Goal: Transaction & Acquisition: Purchase product/service

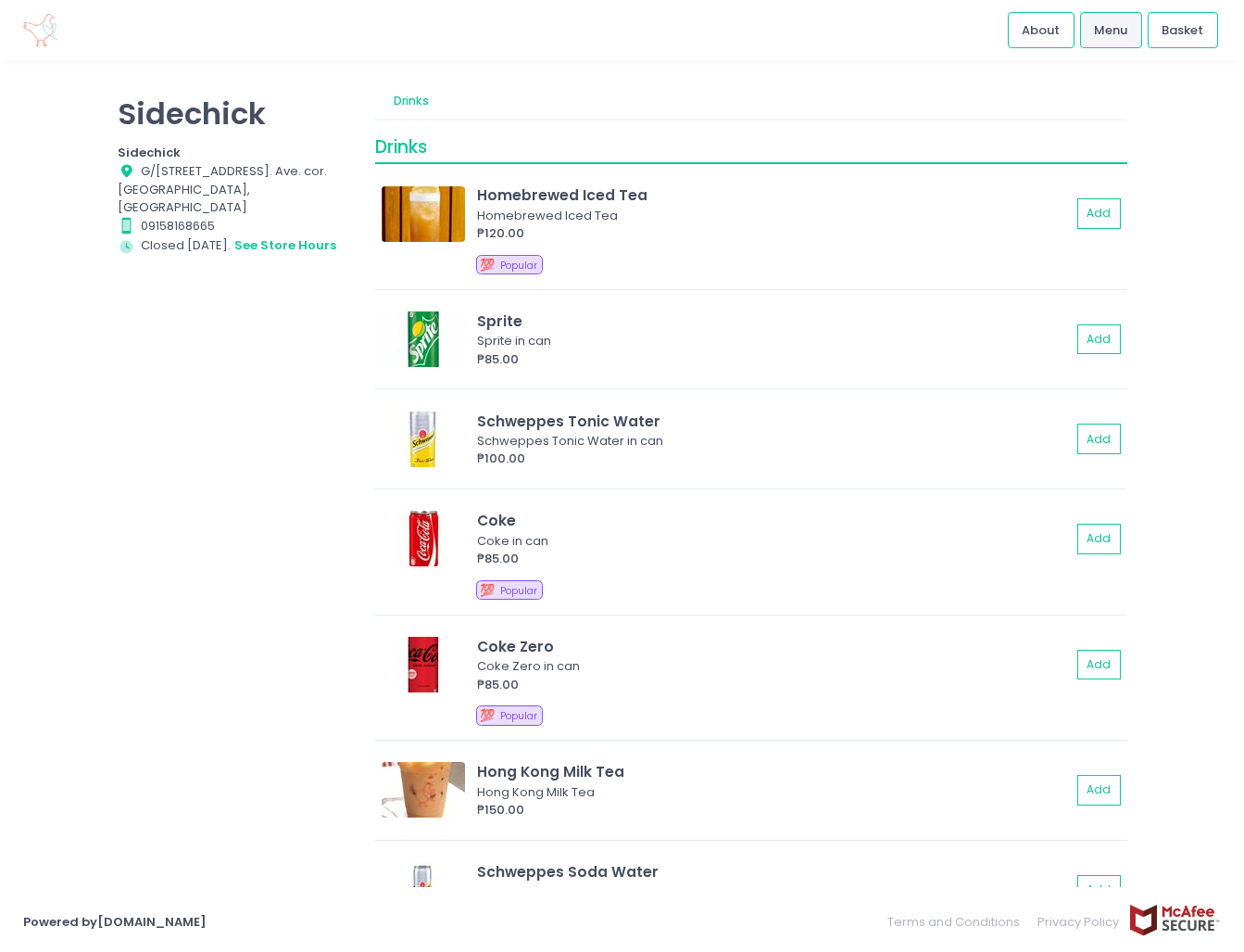
click at [1118, 27] on span "Menu" at bounding box center [1111, 30] width 33 height 19
click at [410, 95] on link "Drinks" at bounding box center [410, 101] width 71 height 35
click at [485, 95] on nav "Drinks" at bounding box center [751, 101] width 751 height 35
click at [34, 42] on img at bounding box center [40, 29] width 34 height 32
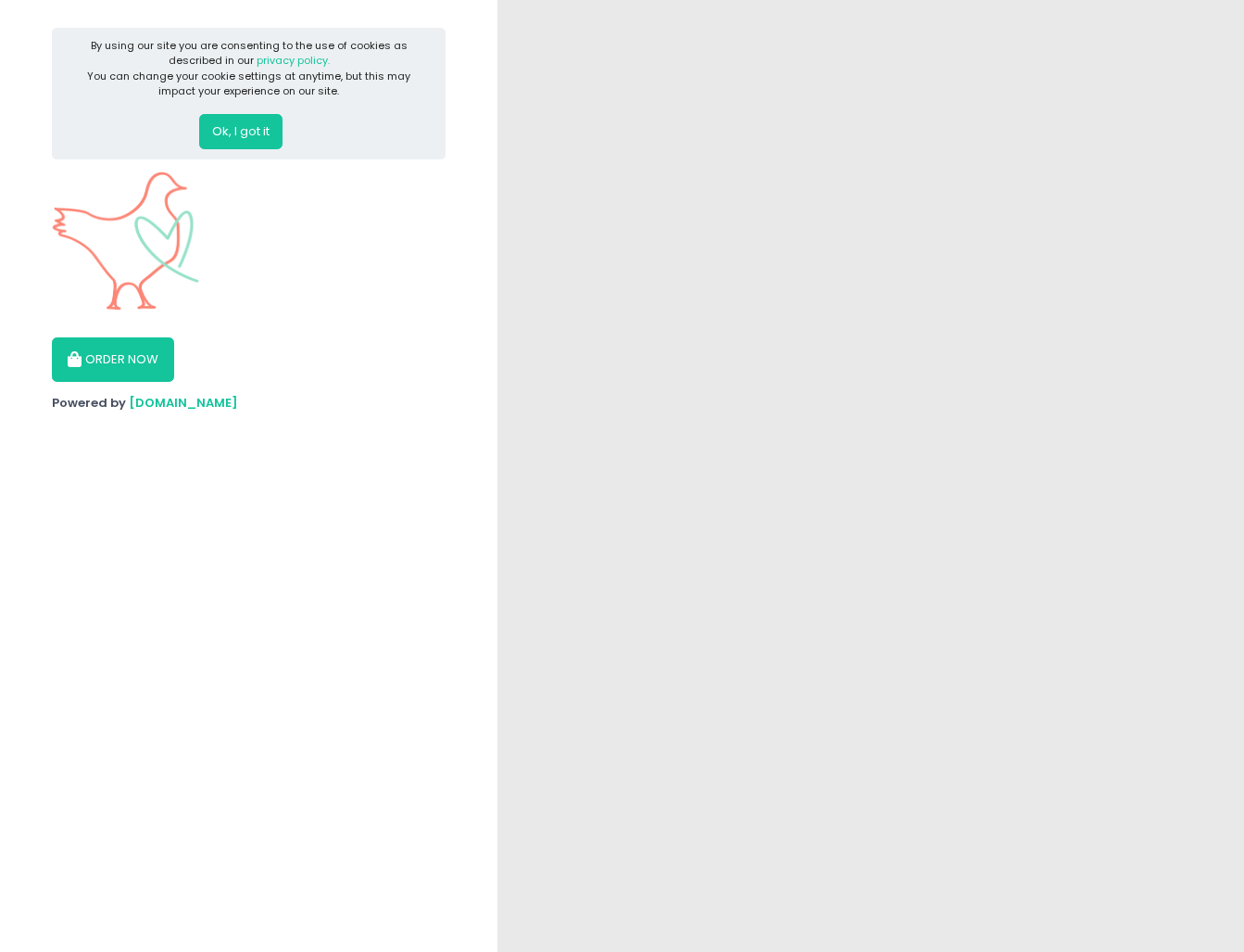
click at [233, 136] on button "Ok, I got it" at bounding box center [240, 132] width 83 height 35
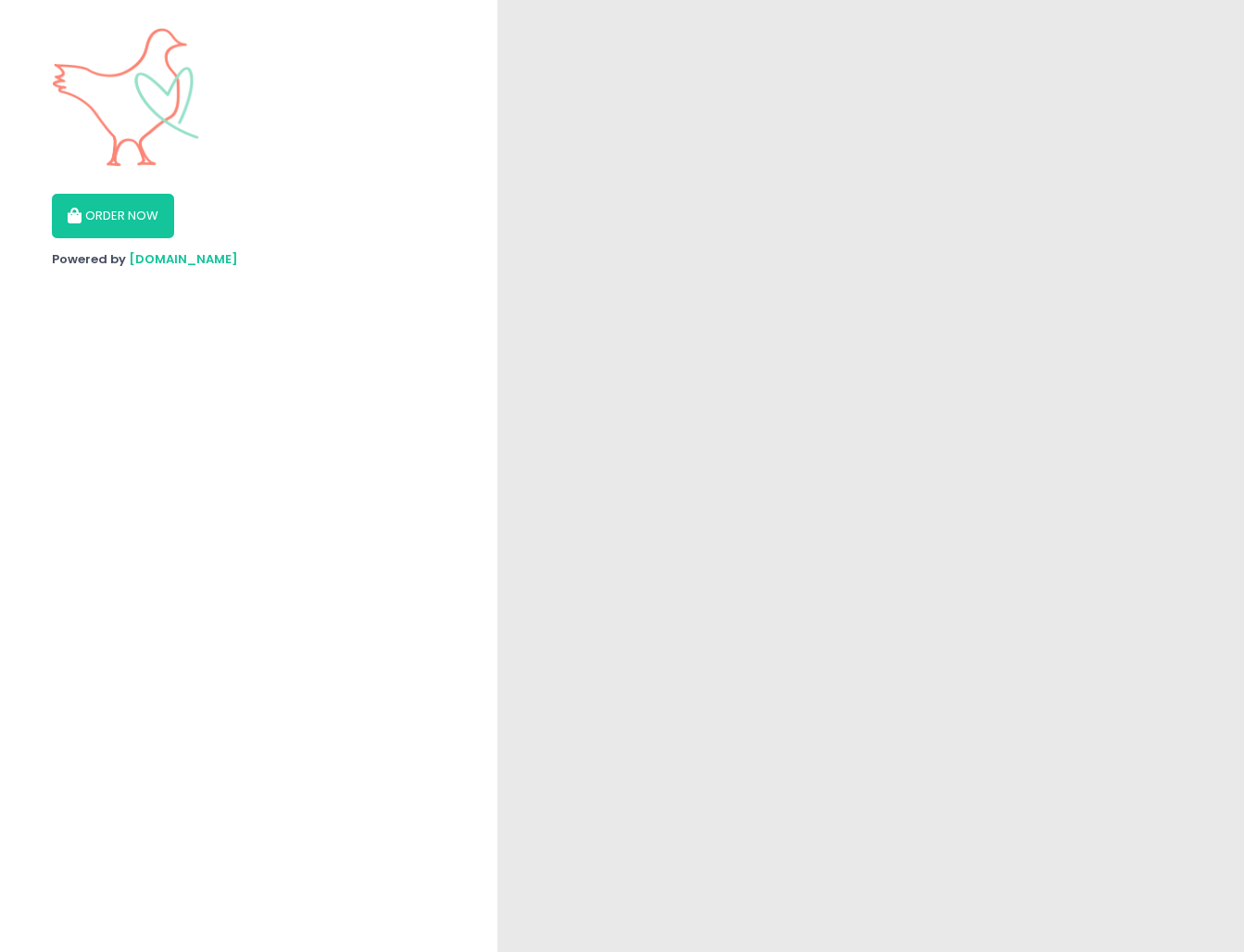
click at [134, 232] on button "ORDER NOW" at bounding box center [112, 216] width 122 height 45
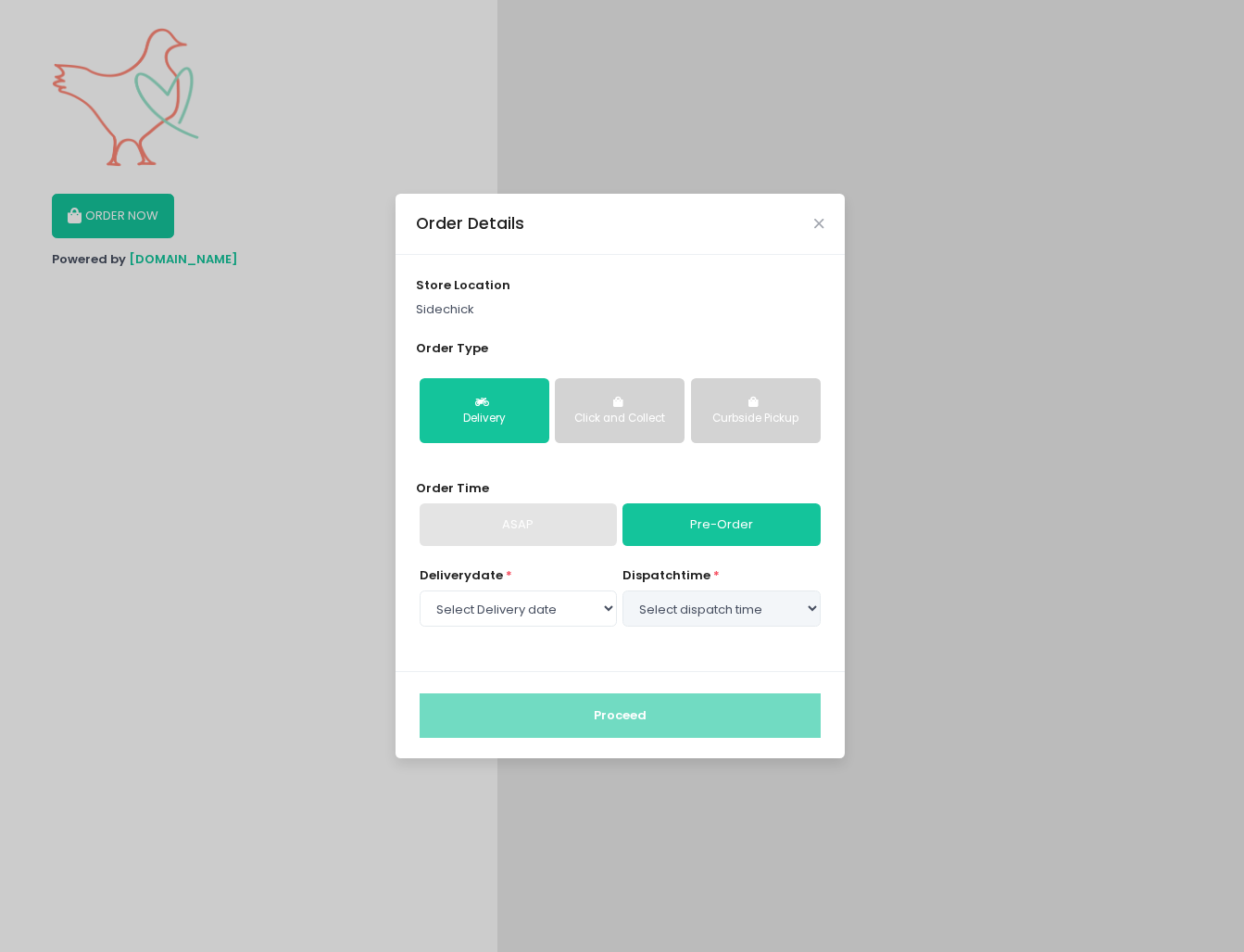
click at [638, 412] on div "Click and Collect" at bounding box center [620, 418] width 104 height 17
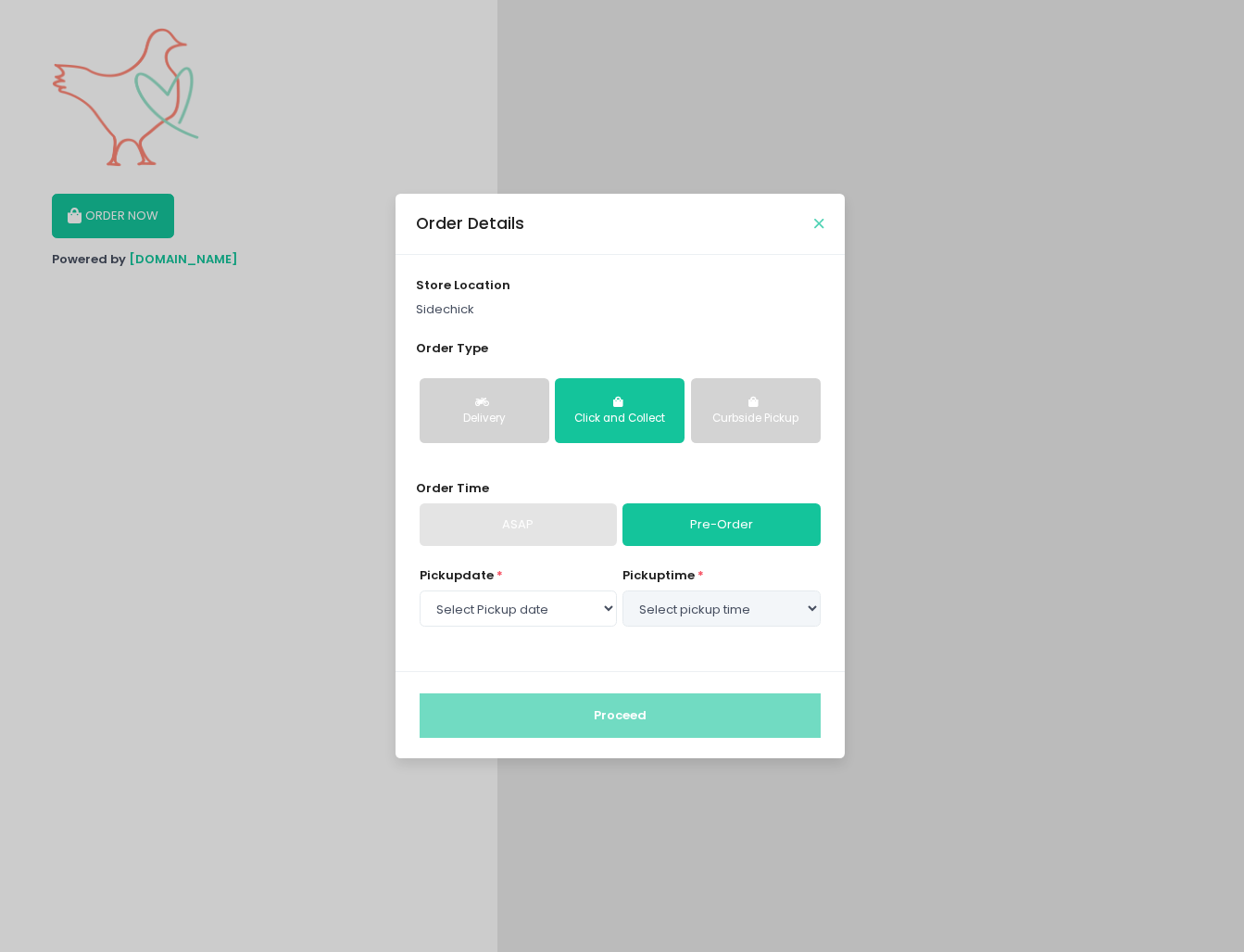
click at [821, 224] on icon "Close" at bounding box center [818, 224] width 9 height 14
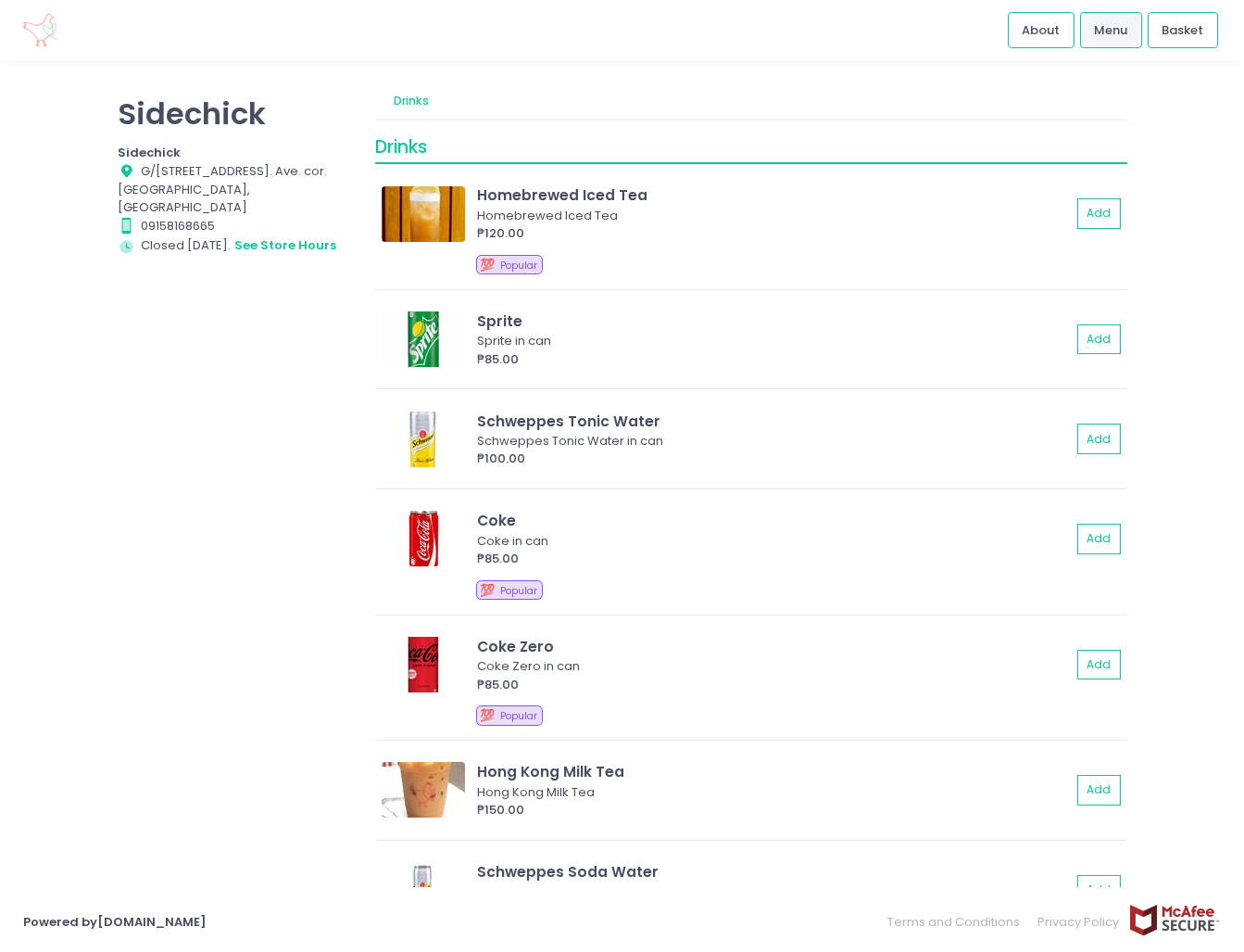
click at [40, 28] on img at bounding box center [40, 29] width 34 height 32
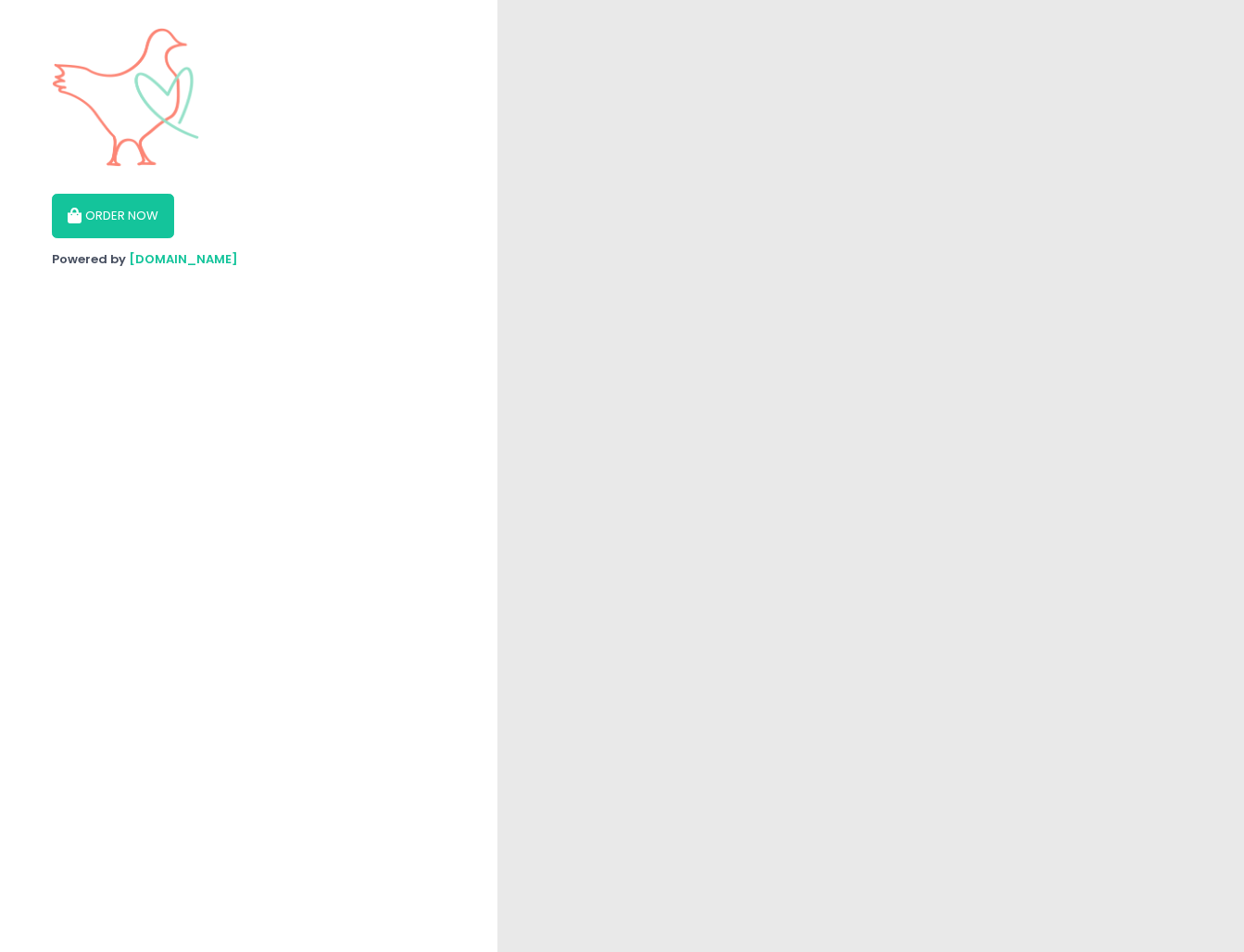
click at [139, 232] on button "ORDER NOW" at bounding box center [112, 216] width 122 height 45
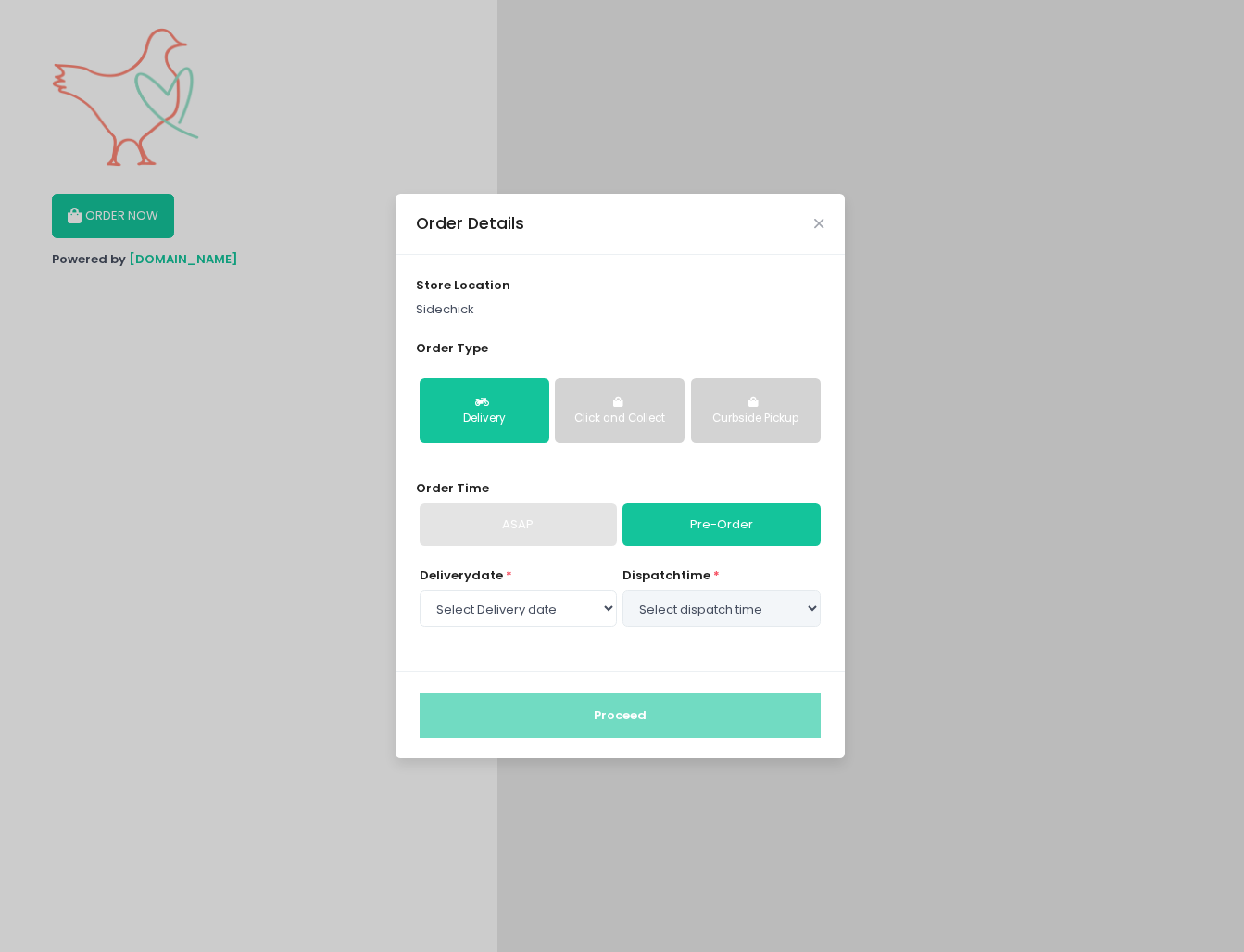
click at [592, 431] on button "Click and Collect" at bounding box center [620, 411] width 130 height 65
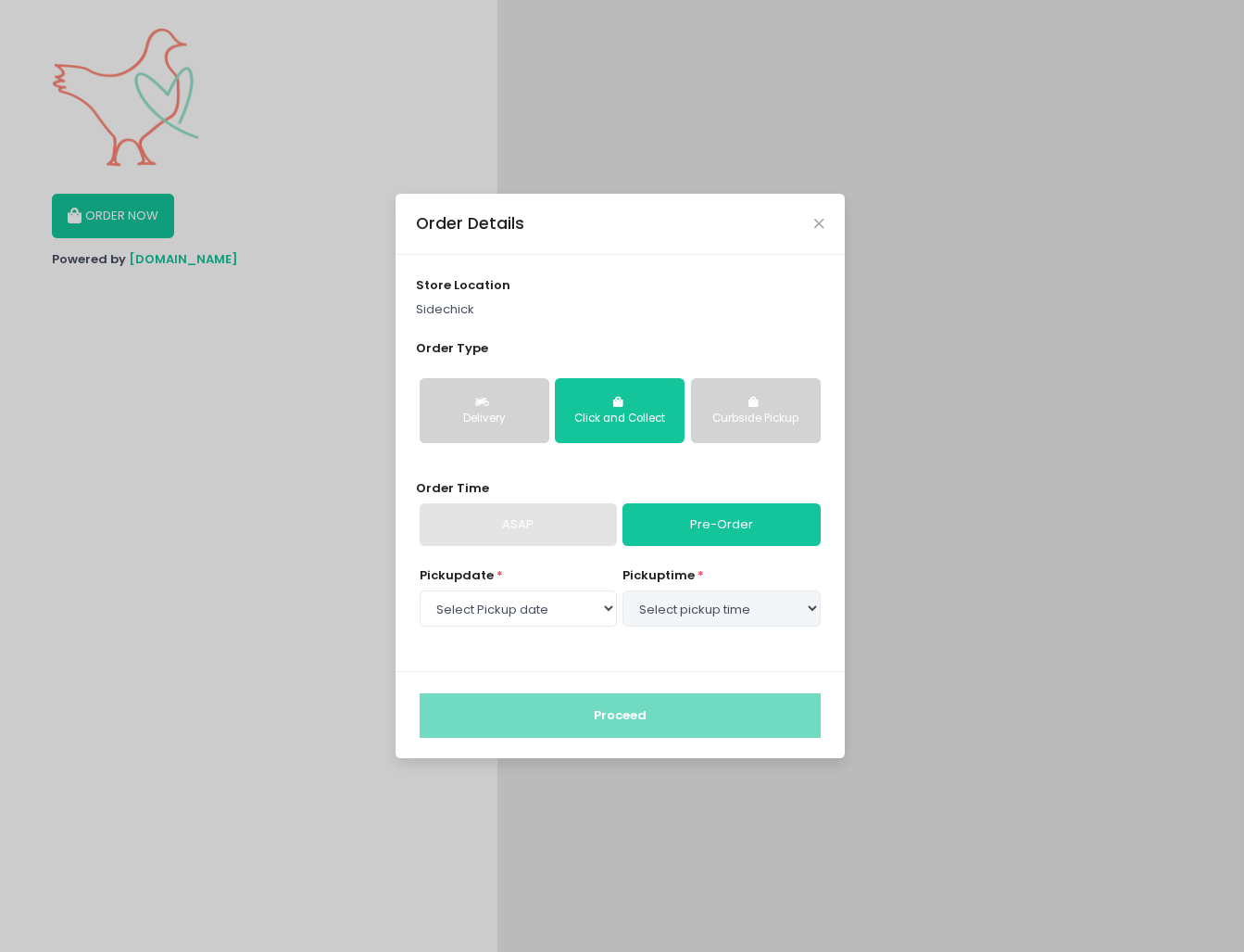
click at [574, 527] on div "ASAP" at bounding box center [519, 525] width 197 height 43
click at [656, 531] on link "Pre-Order" at bounding box center [721, 525] width 197 height 43
click at [559, 622] on select "Select Pickup date Wednesday, Sep 3rd Thursday, Sep 4th Friday, Sep 5th Saturda…" at bounding box center [519, 608] width 197 height 35
select select "2025-09-03"
click at [671, 615] on select "Select pickup time 11:00 AM - 11:30 AM 11:30 AM - 12:00 PM 12:00 PM - 12:30 PM …" at bounding box center [721, 608] width 197 height 35
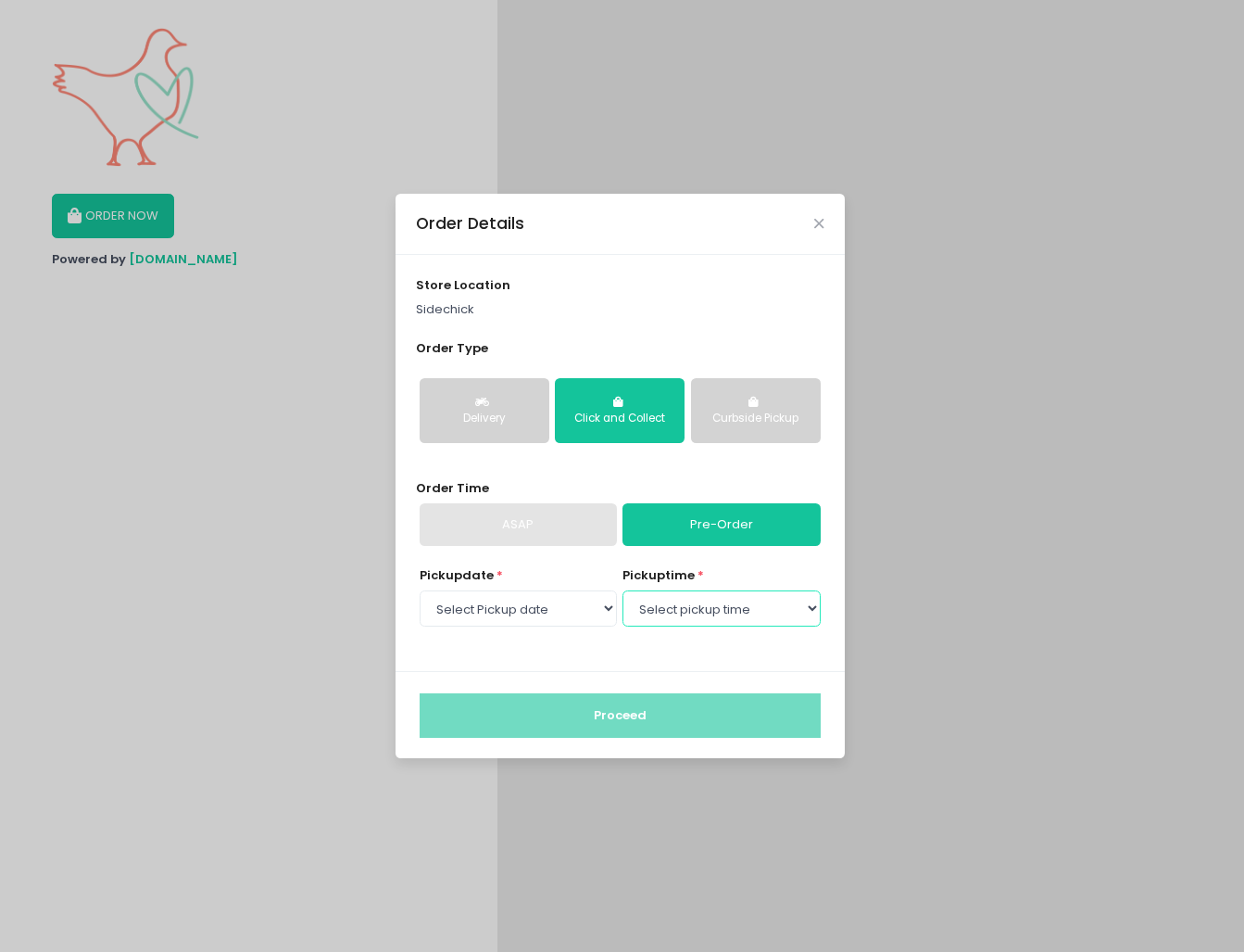
select select "11:30"
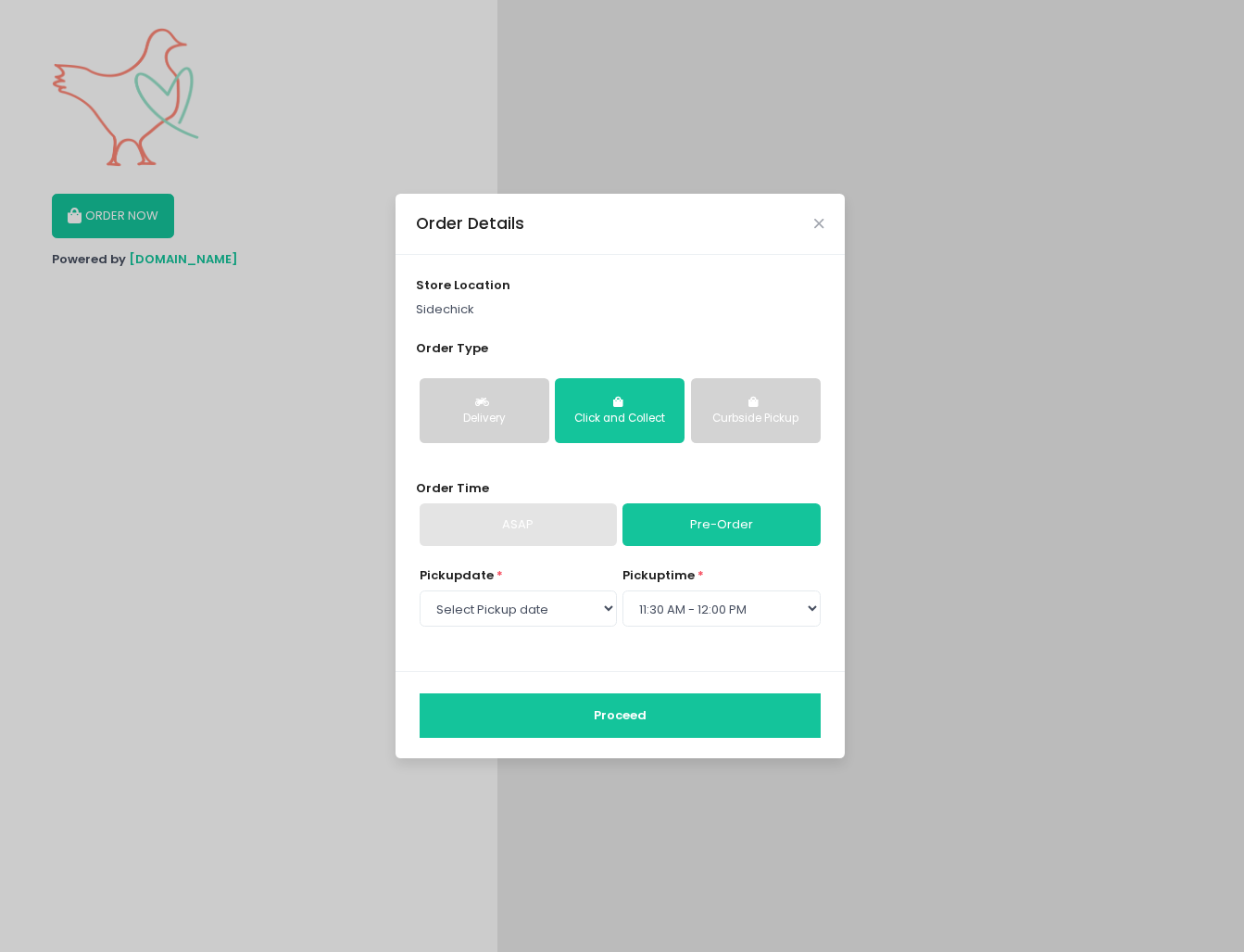
click at [666, 707] on button "Proceed" at bounding box center [621, 715] width 402 height 45
